Goal: Information Seeking & Learning: Learn about a topic

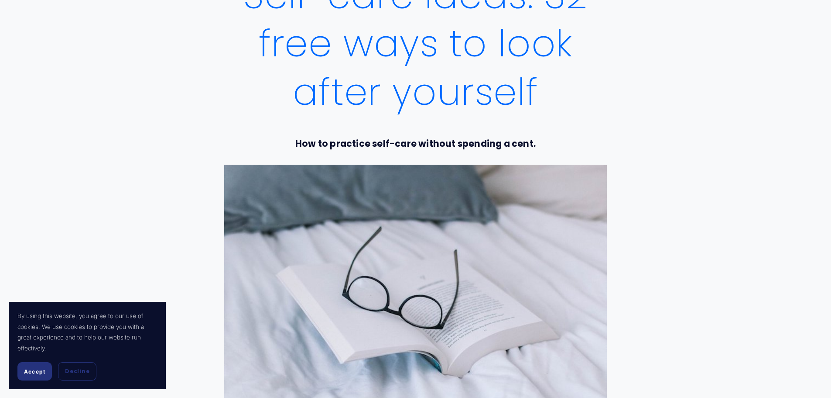
scroll to position [175, 0]
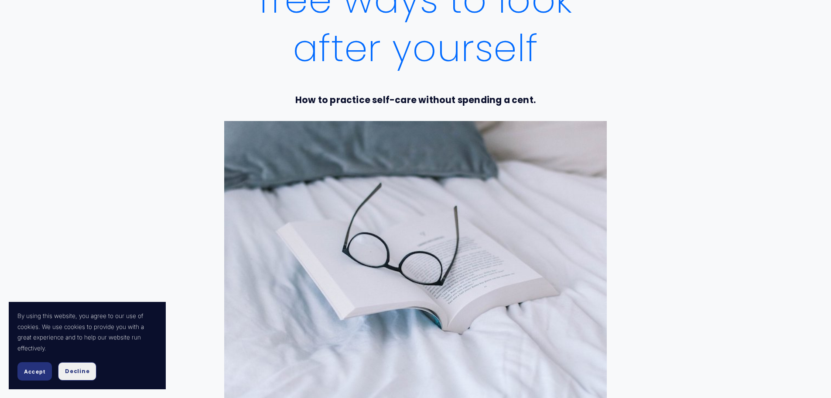
click at [73, 370] on span "Decline" at bounding box center [77, 371] width 24 height 8
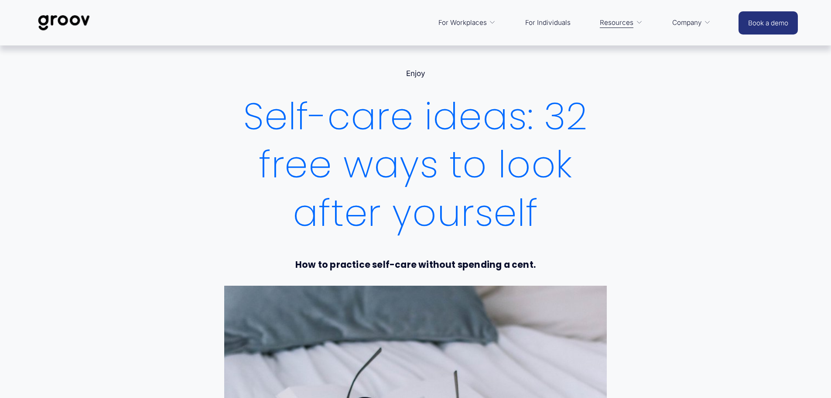
scroll to position [0, 0]
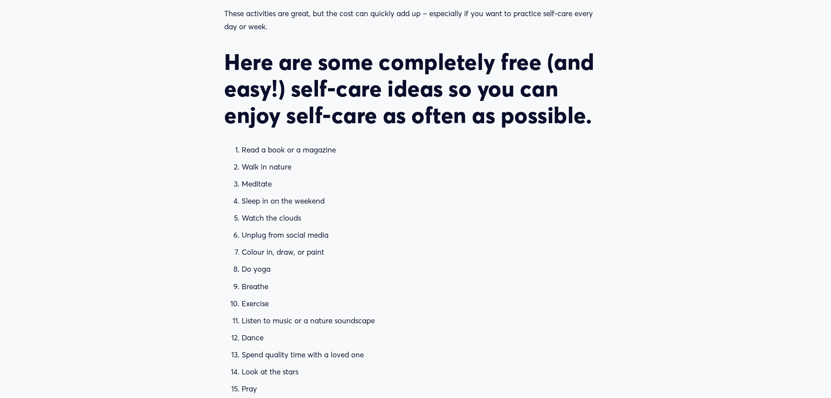
scroll to position [593, 0]
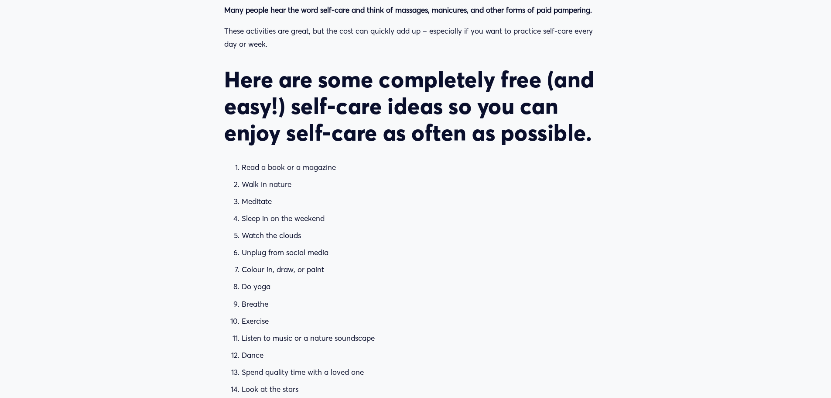
click at [685, 349] on article "Self-care ideas: 32 free ways to look after yourself Enjoy [DATE] Written By [P…" at bounding box center [415, 193] width 831 height 1483
click at [699, 354] on article "Self-care ideas: 32 free ways to look after yourself Enjoy [DATE] Written By [P…" at bounding box center [415, 193] width 831 height 1483
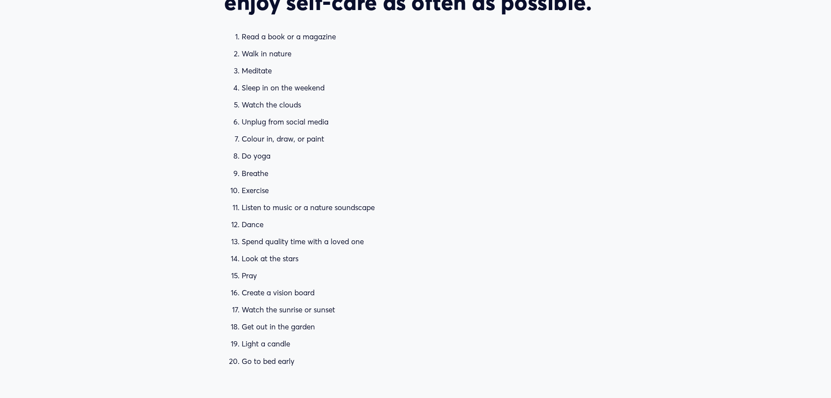
scroll to position [724, 0]
click at [702, 360] on article "Self-care ideas: 32 free ways to look after yourself Enjoy [DATE] Written By [P…" at bounding box center [415, 62] width 831 height 1483
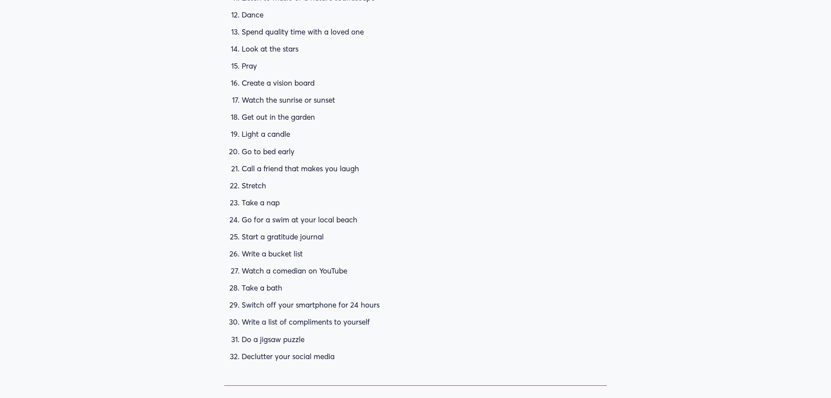
scroll to position [986, 0]
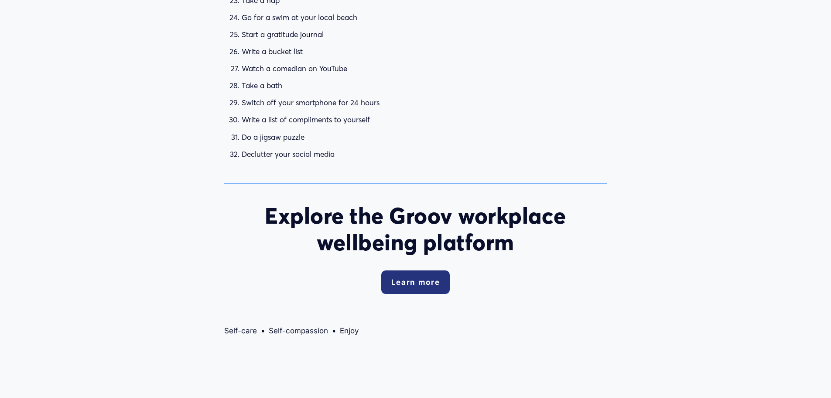
scroll to position [1161, 0]
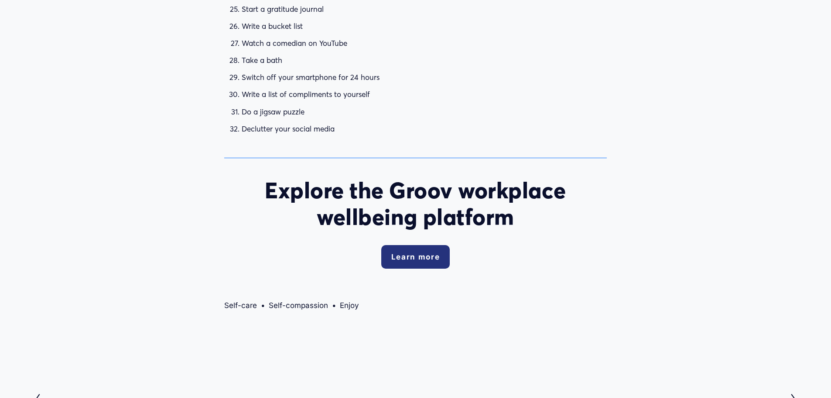
click at [295, 305] on link "Self-compassion" at bounding box center [298, 305] width 59 height 9
